Goal: Browse casually: Explore the website without a specific task or goal

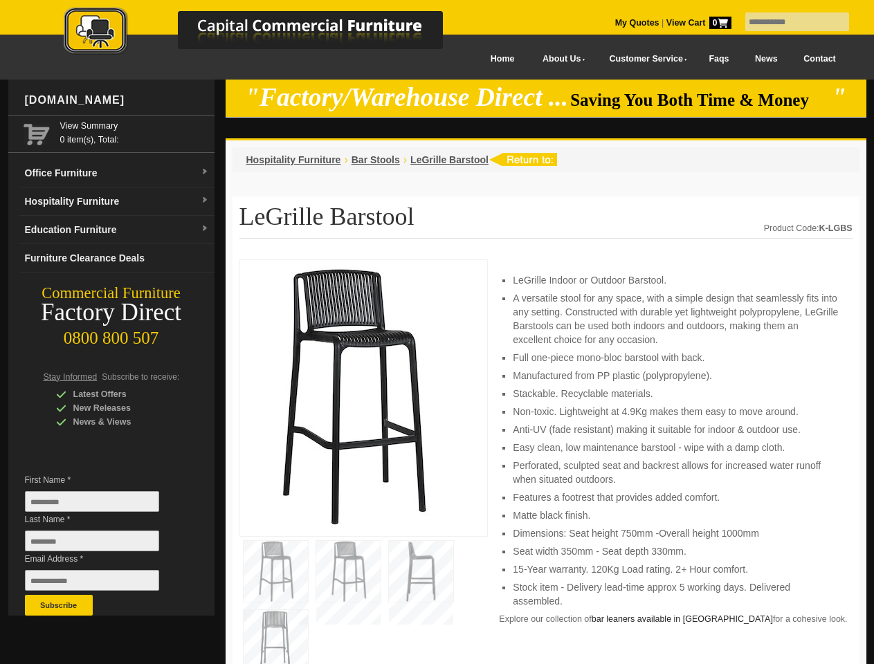
click at [788, 22] on input "text" at bounding box center [797, 21] width 104 height 19
click at [102, 544] on input "Last Name *" at bounding box center [92, 541] width 134 height 21
click at [59, 605] on button "Subscribe" at bounding box center [59, 605] width 68 height 21
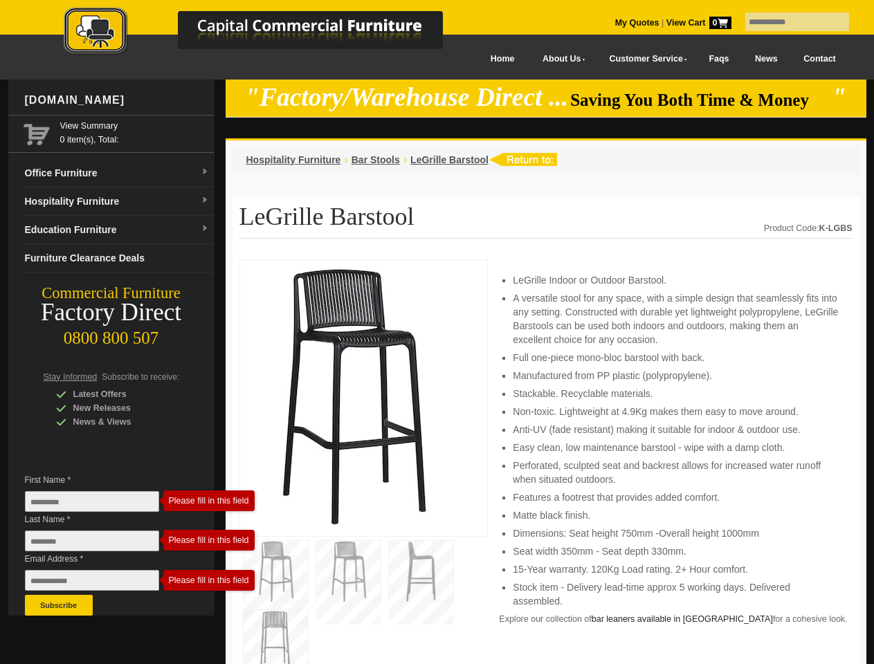
click at [546, 462] on li "Perforated, sculpted seat and backrest allows for increased water runoff when s…" at bounding box center [675, 473] width 325 height 28
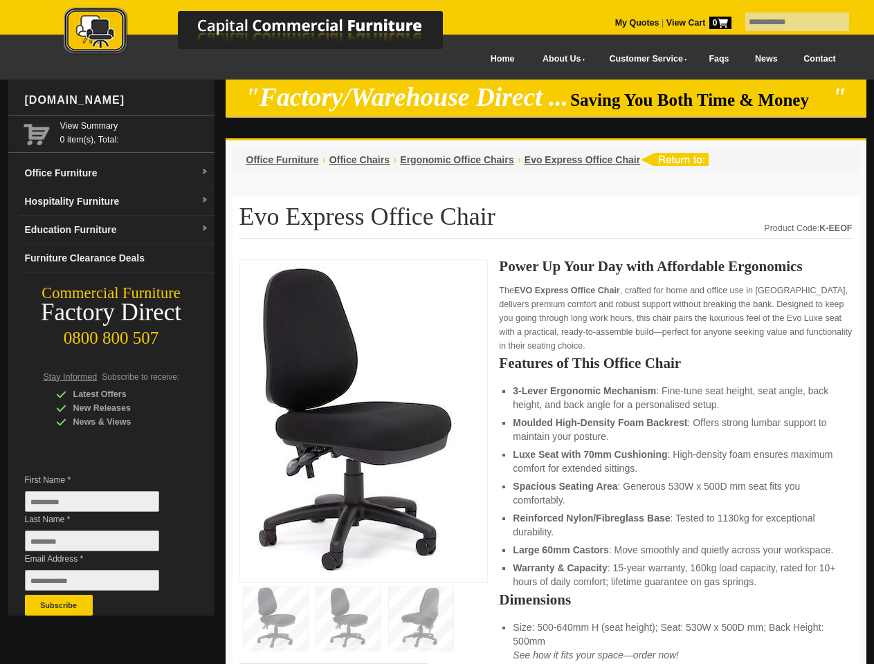
click at [788, 22] on input "text" at bounding box center [797, 21] width 104 height 19
click at [102, 544] on input "Last Name *" at bounding box center [92, 541] width 134 height 21
click at [59, 605] on button "Subscribe" at bounding box center [59, 605] width 68 height 21
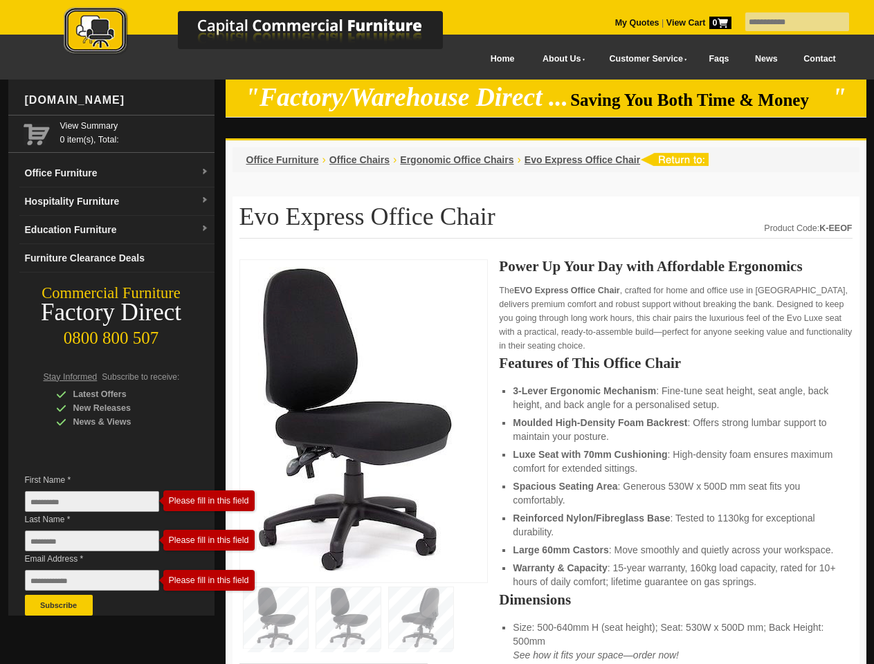
click at [546, 462] on li "Luxe Seat with 70mm Cushioning : High-density foam ensures maximum comfort for …" at bounding box center [675, 462] width 325 height 28
